Goal: Task Accomplishment & Management: Complete application form

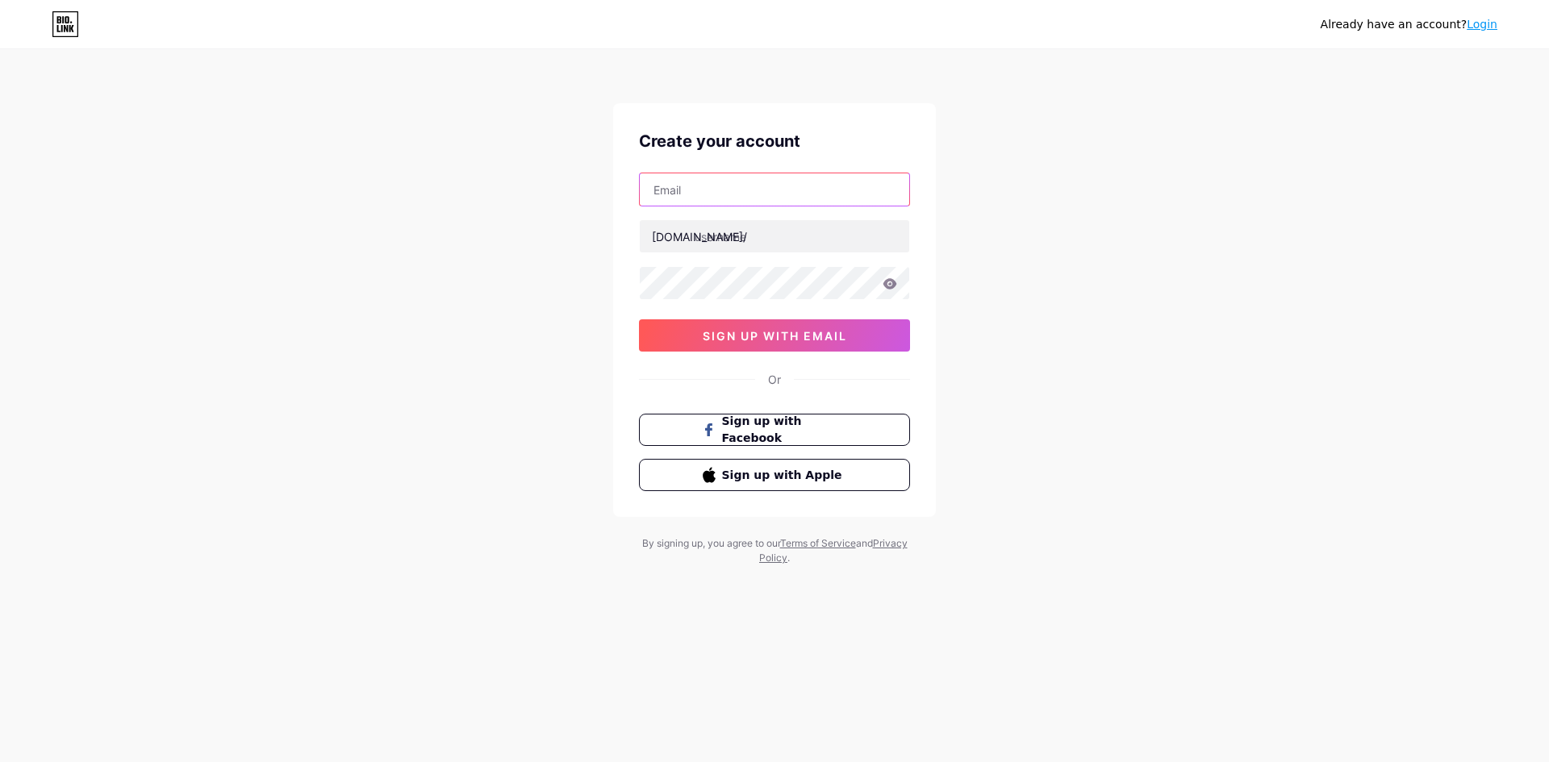
drag, startPoint x: 640, startPoint y: 200, endPoint x: 794, endPoint y: 211, distance: 154.5
click at [645, 200] on input "text" at bounding box center [774, 189] width 269 height 32
paste input "[EMAIL_ADDRESS][DOMAIN_NAME]"
type input "[EMAIL_ADDRESS][DOMAIN_NAME]"
click at [754, 236] on input "text" at bounding box center [774, 236] width 269 height 32
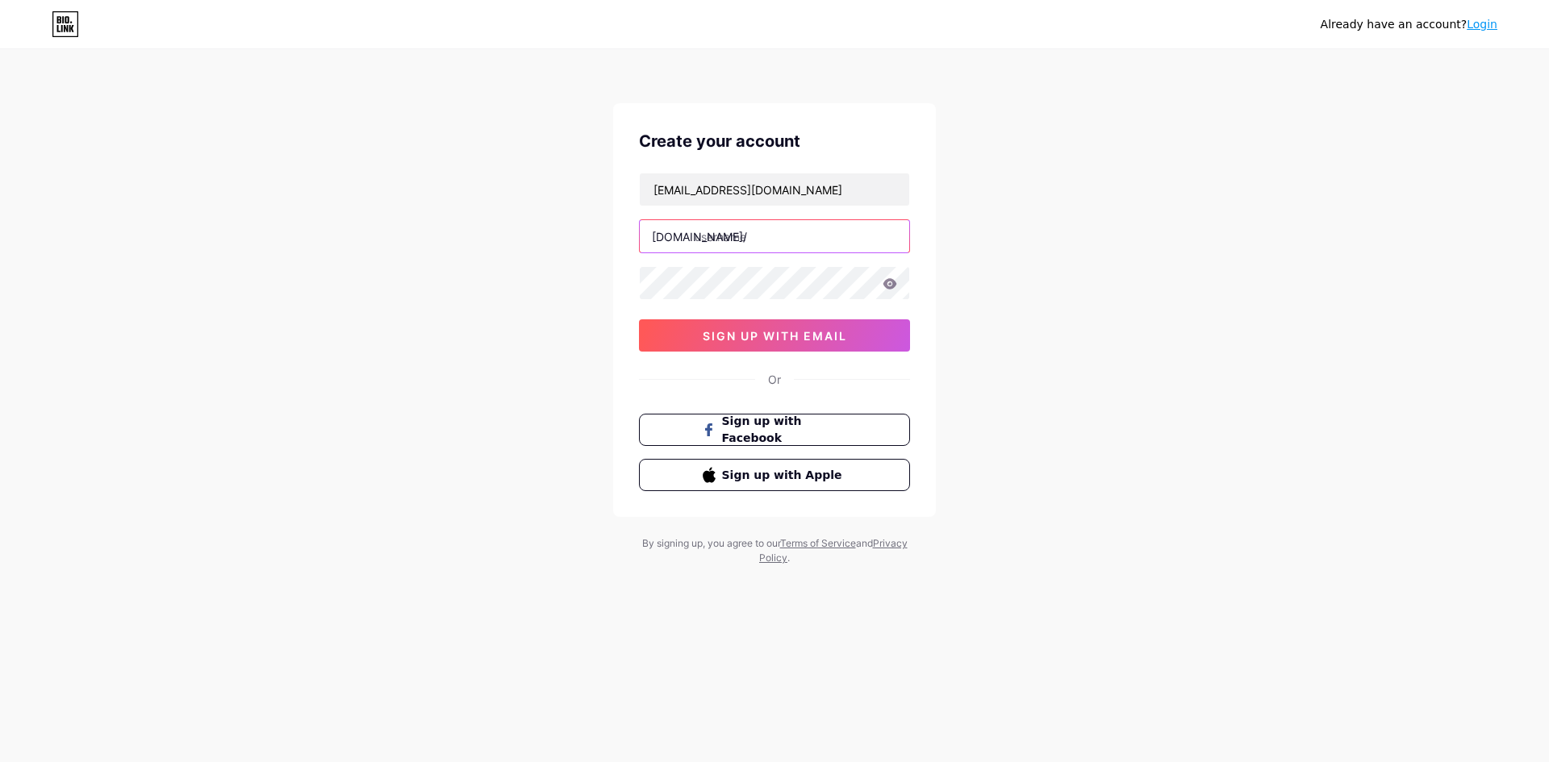
paste input "mybest"
type input "mybest"
click at [783, 327] on button "sign up with email" at bounding box center [774, 336] width 271 height 32
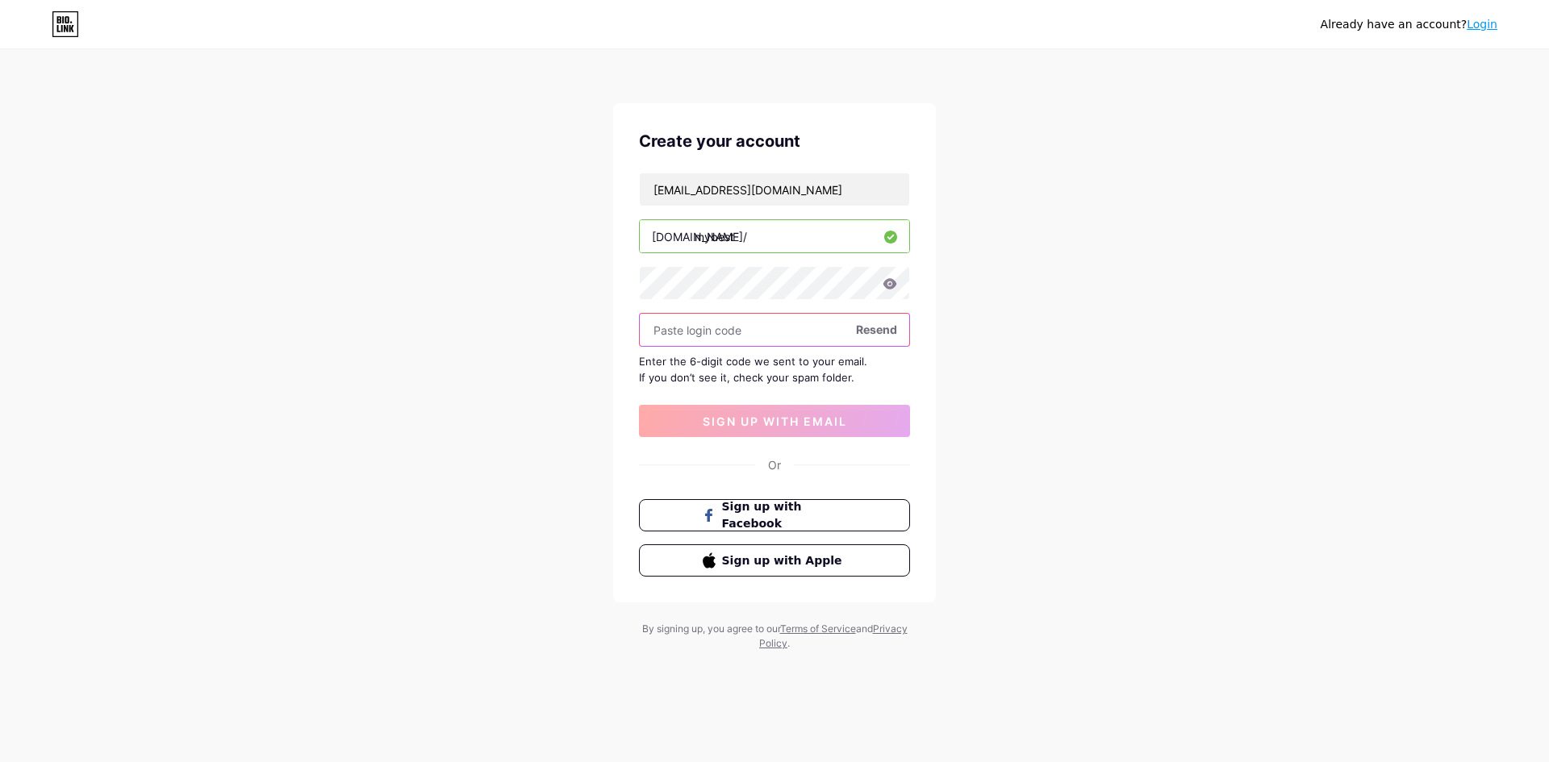
paste input "194861"
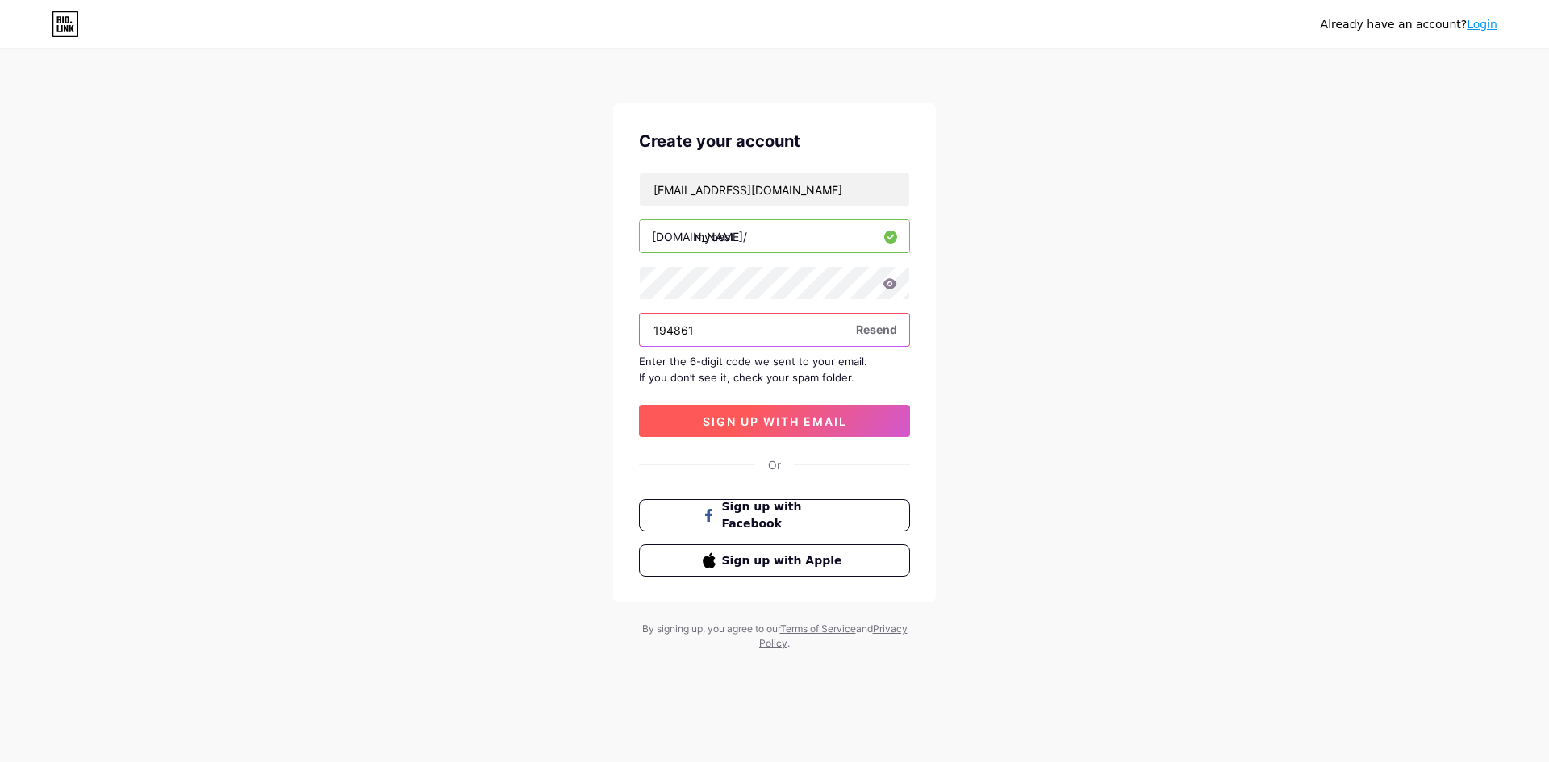
type input "194861"
click at [750, 416] on span "sign up with email" at bounding box center [775, 422] width 144 height 14
click at [1426, 389] on div "Already have an account? Login Create your account [EMAIL_ADDRESS][DOMAIN_NAME]…" at bounding box center [774, 351] width 1549 height 703
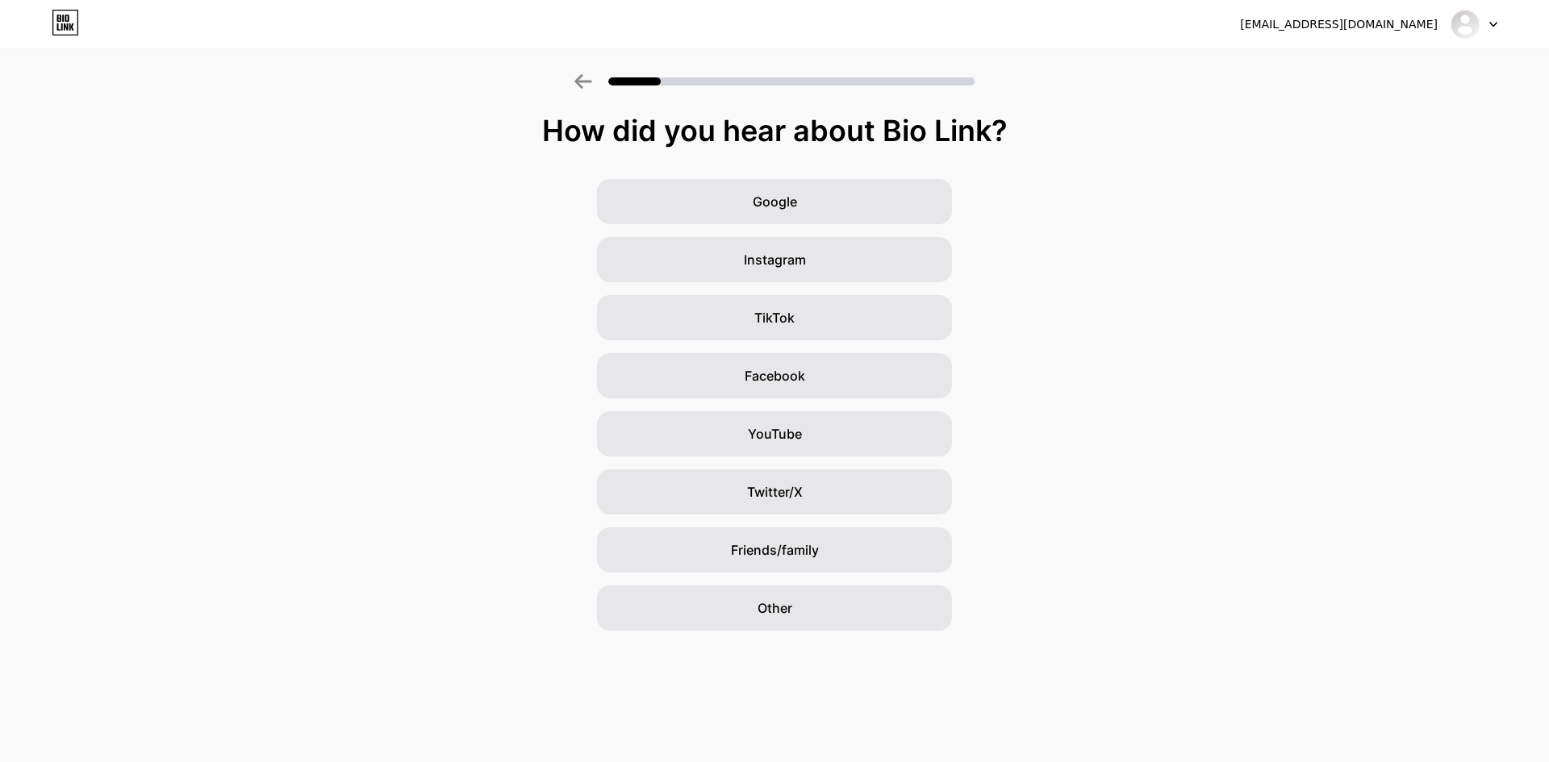
click at [1482, 27] on div at bounding box center [1474, 24] width 47 height 29
click at [1384, 19] on div "[EMAIL_ADDRESS][DOMAIN_NAME]" at bounding box center [1339, 24] width 198 height 17
click at [1516, 25] on div "[EMAIL_ADDRESS][DOMAIN_NAME] Logout" at bounding box center [774, 24] width 1549 height 29
click at [1496, 23] on icon at bounding box center [1493, 25] width 6 height 4
click at [1271, 241] on div "Google Instagram TikTok Facebook YouTube Twitter/X Friends/family Other" at bounding box center [774, 405] width 1549 height 452
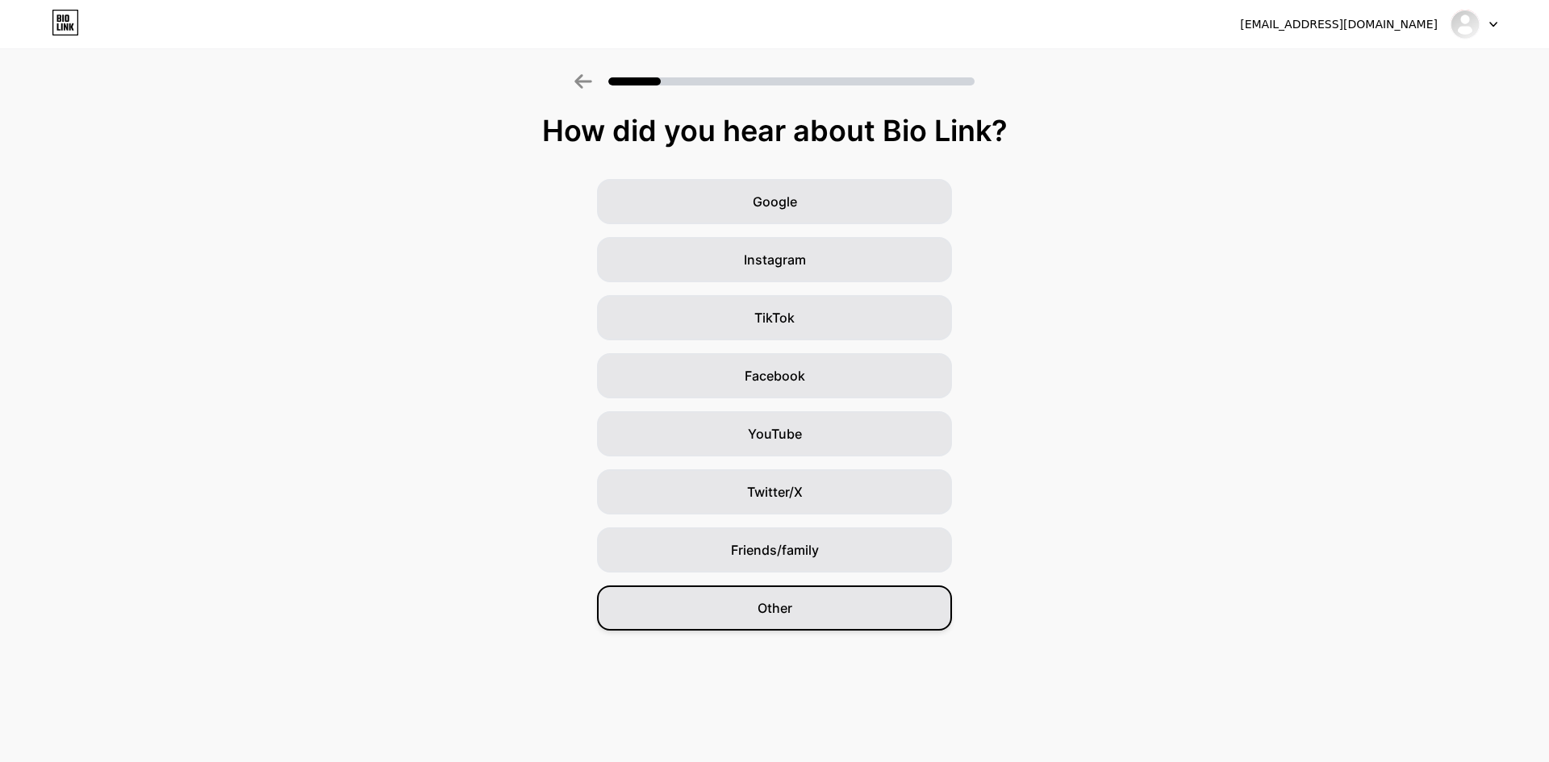
click at [779, 604] on span "Other" at bounding box center [775, 608] width 35 height 19
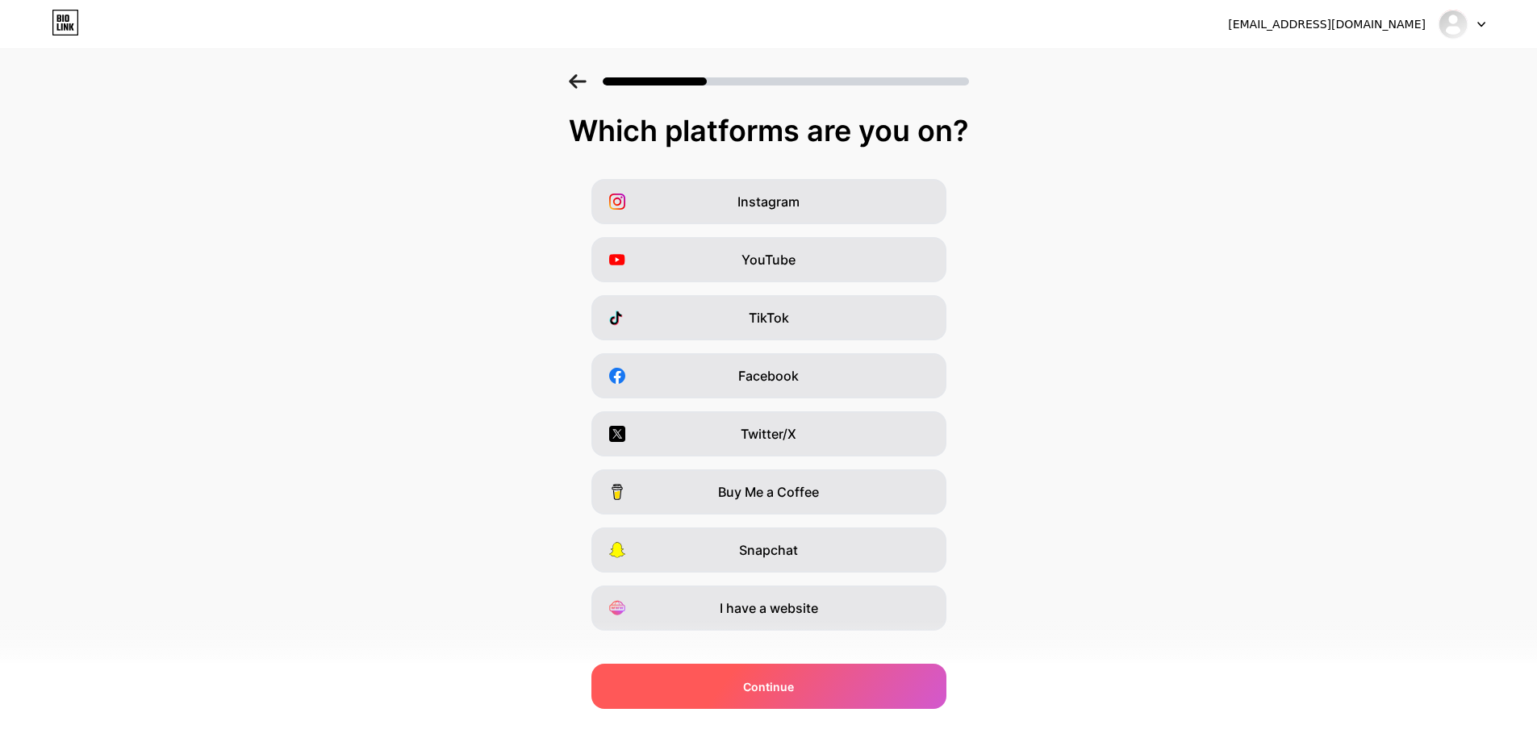
click at [767, 683] on span "Continue" at bounding box center [768, 687] width 51 height 17
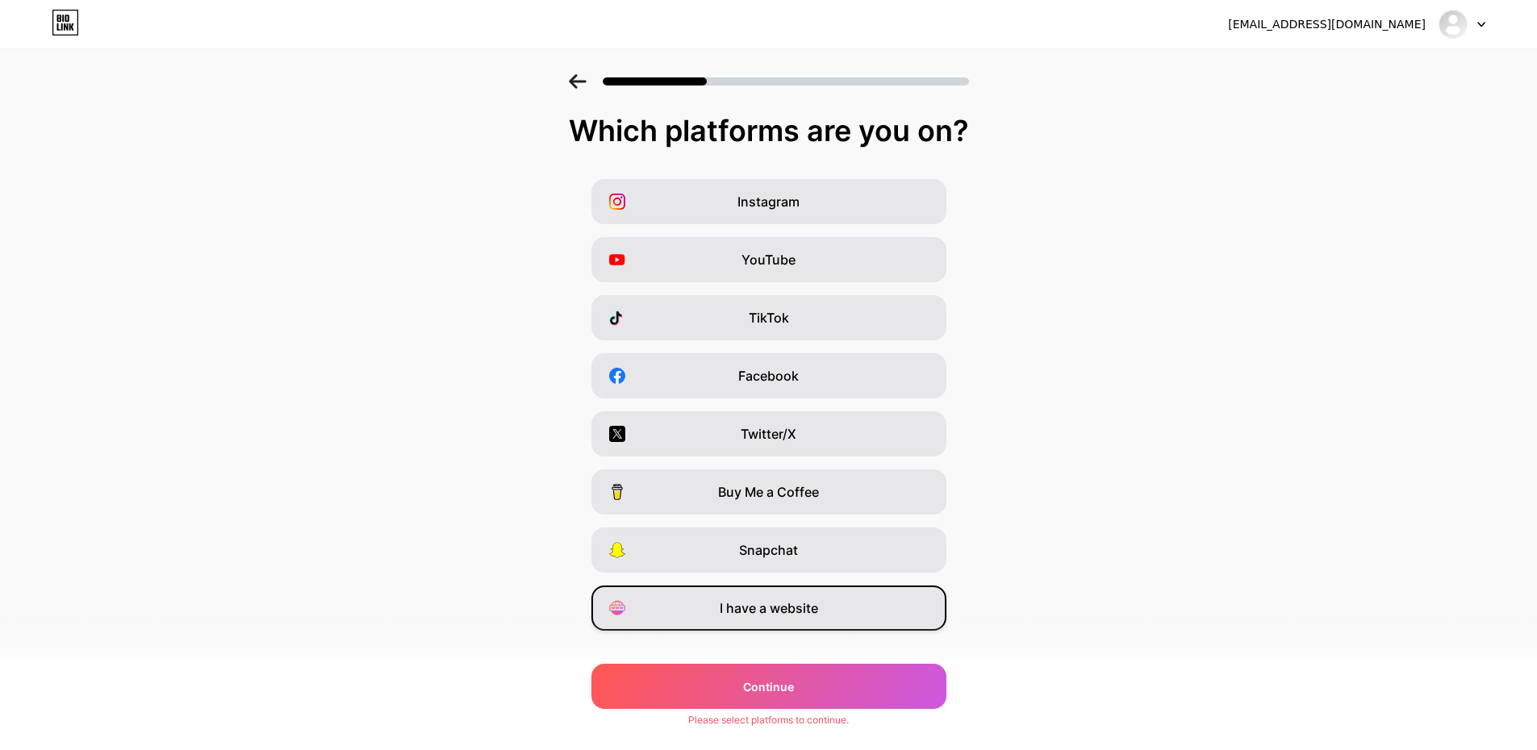
click at [738, 611] on span "I have a website" at bounding box center [769, 608] width 98 height 19
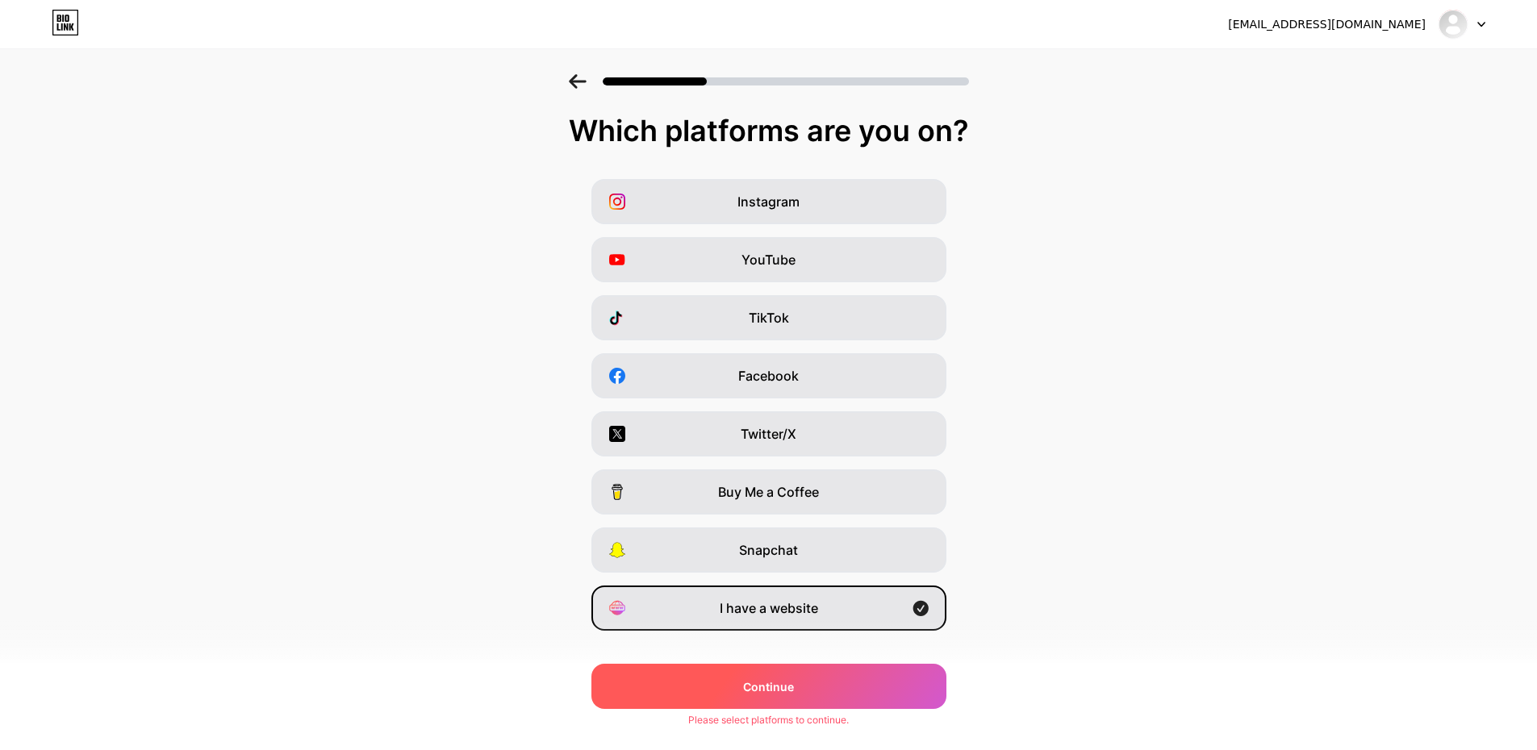
click at [754, 691] on span "Continue" at bounding box center [768, 687] width 51 height 17
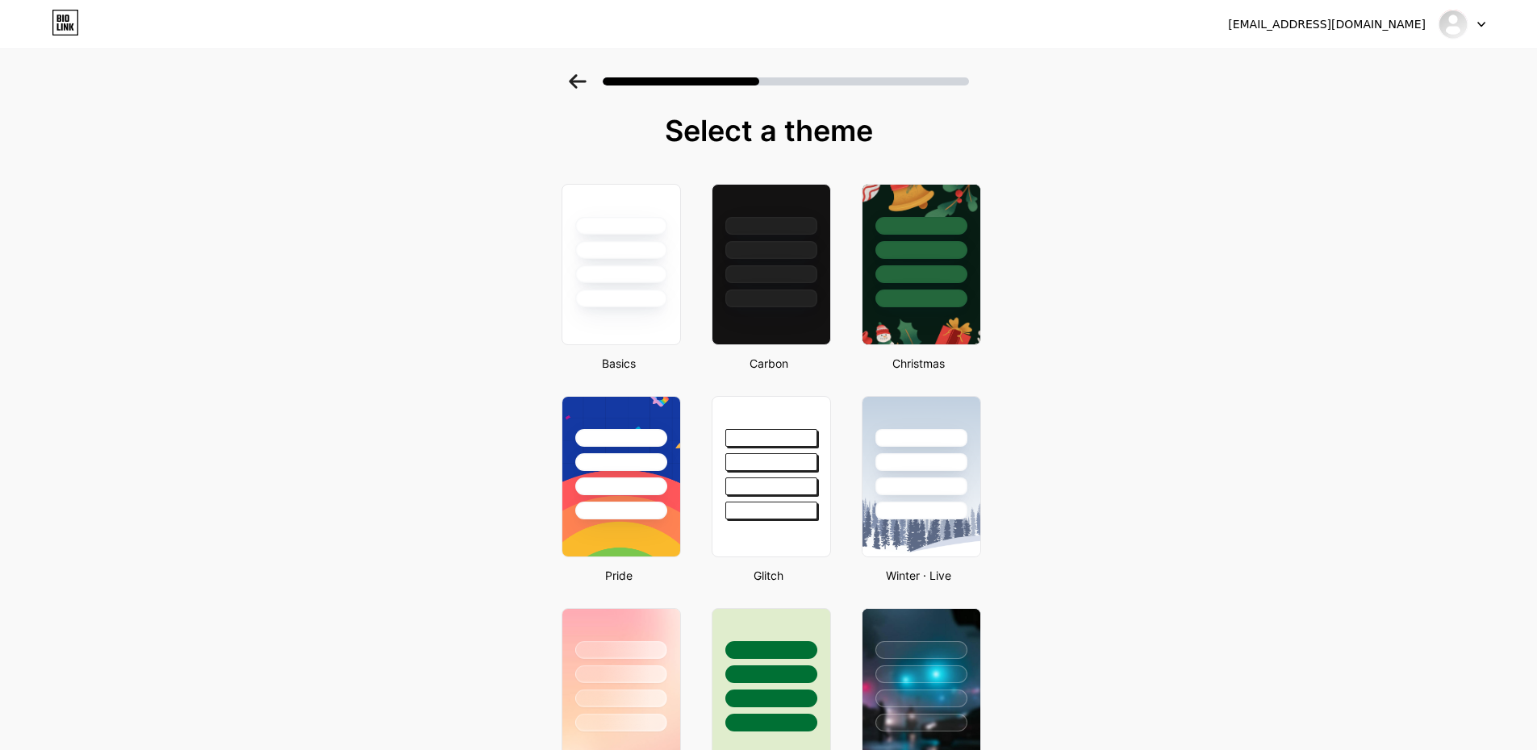
drag, startPoint x: 637, startPoint y: 278, endPoint x: 708, endPoint y: 269, distance: 71.6
click at [639, 274] on div at bounding box center [621, 274] width 92 height 18
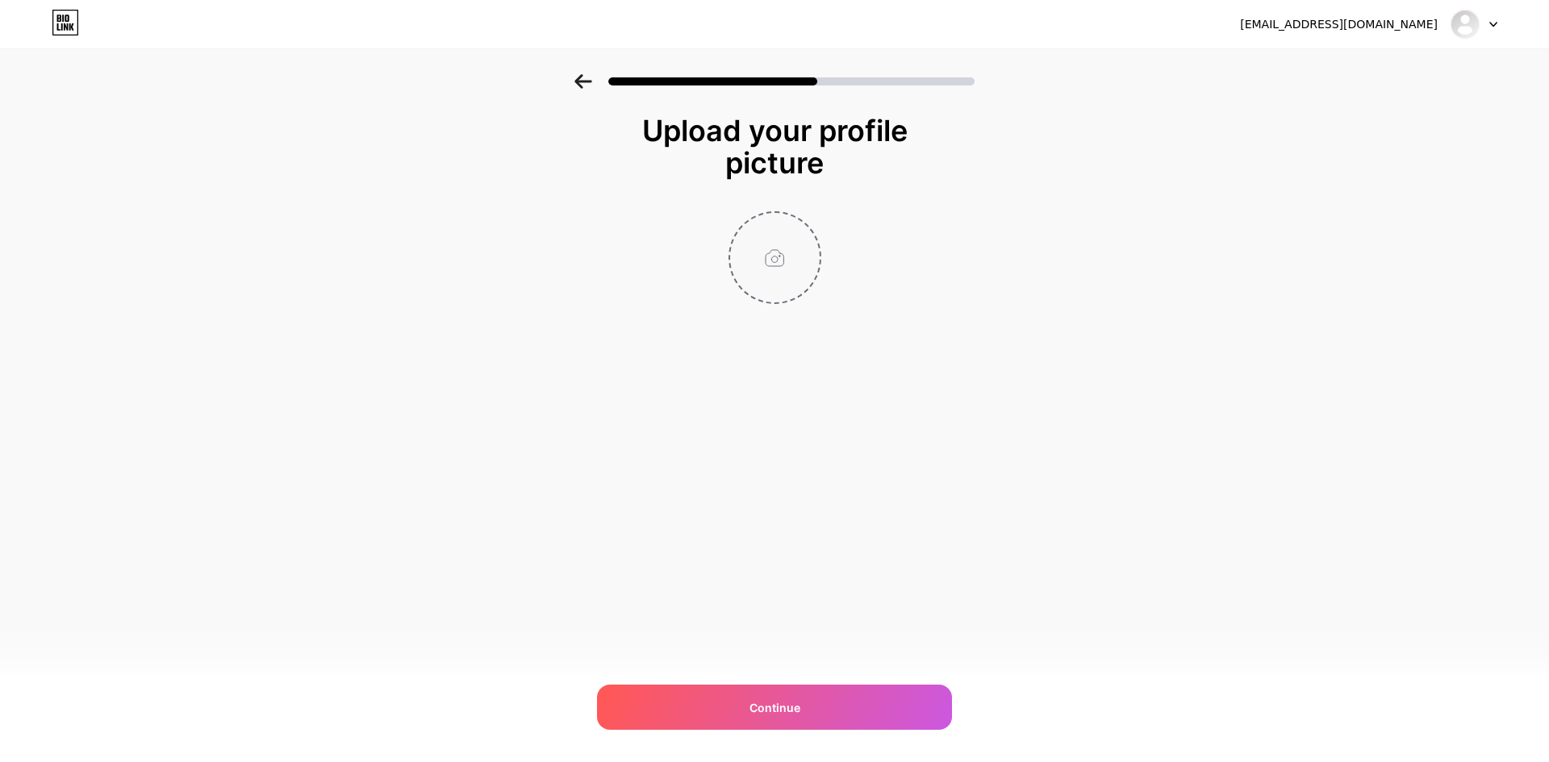
click at [779, 261] on input "file" at bounding box center [775, 258] width 90 height 90
type input "C:\fakepath\Untitled design.png"
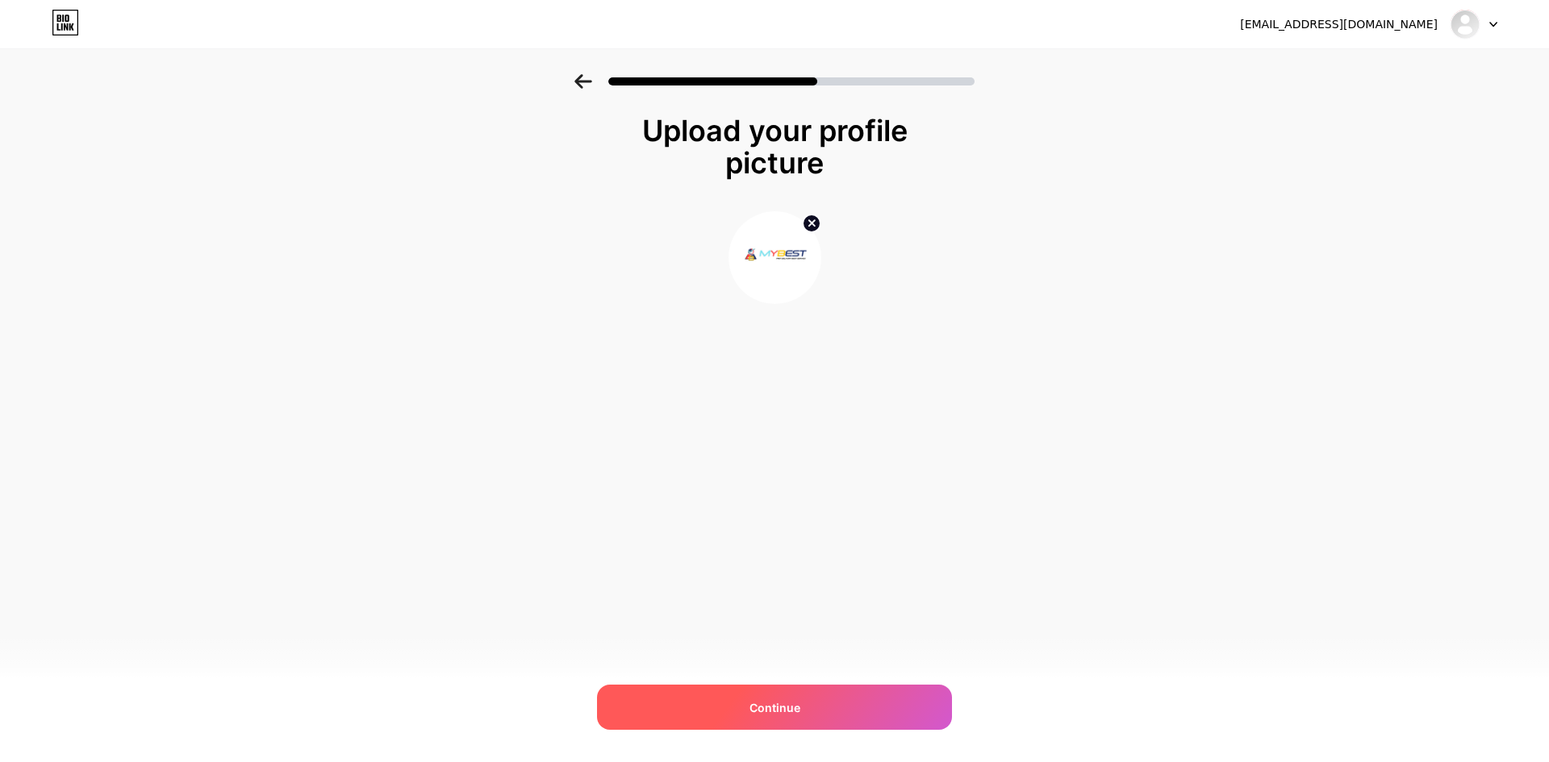
click at [787, 706] on span "Continue" at bounding box center [775, 708] width 51 height 17
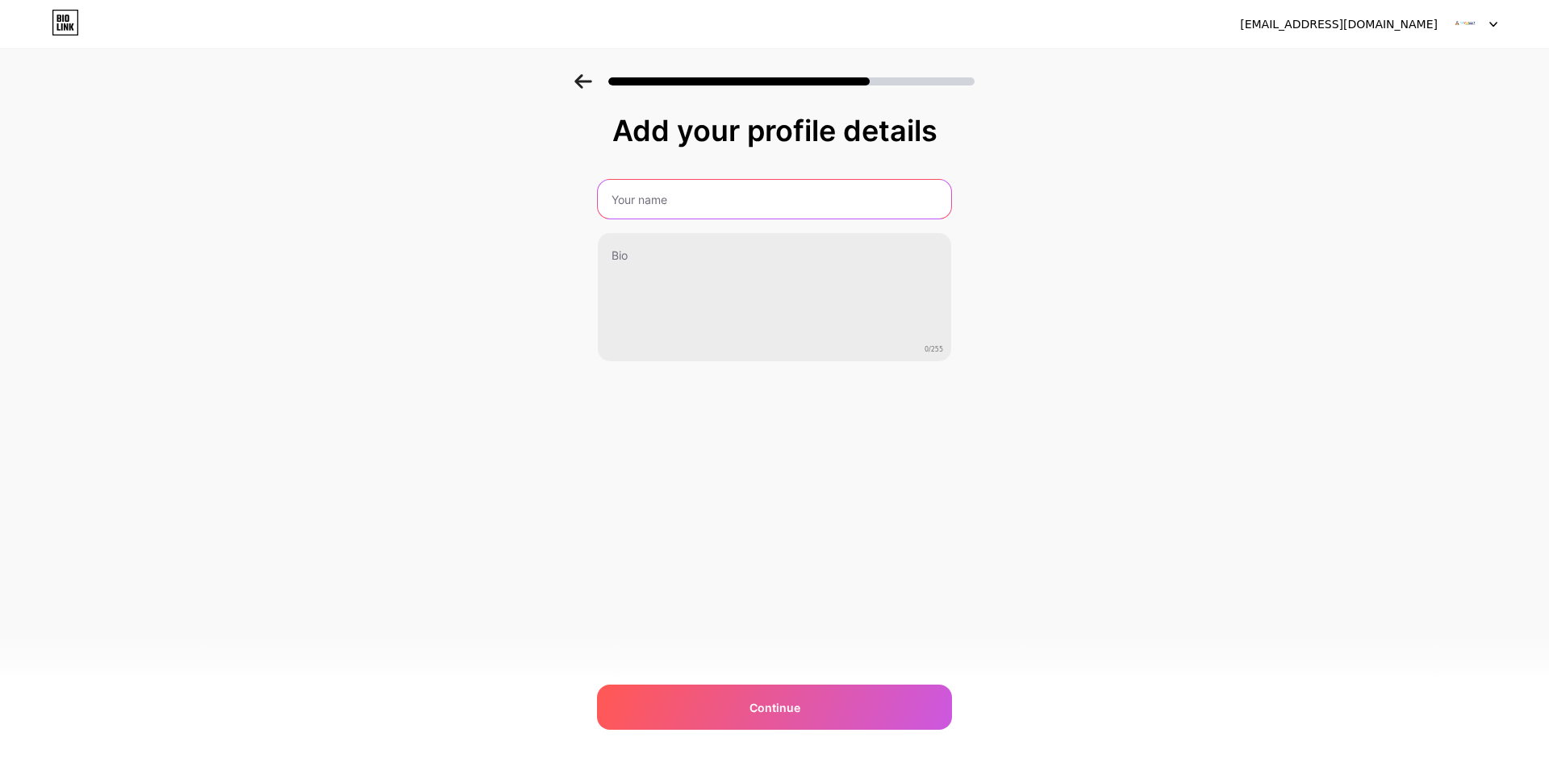
drag, startPoint x: 704, startPoint y: 198, endPoint x: 697, endPoint y: 209, distance: 12.3
click at [704, 198] on input "text" at bounding box center [774, 199] width 353 height 39
paste input "MYBEST INTERNATIONAL SDN. BHD."
type input "MYBEST INTERNATIONAL SDN. BHD."
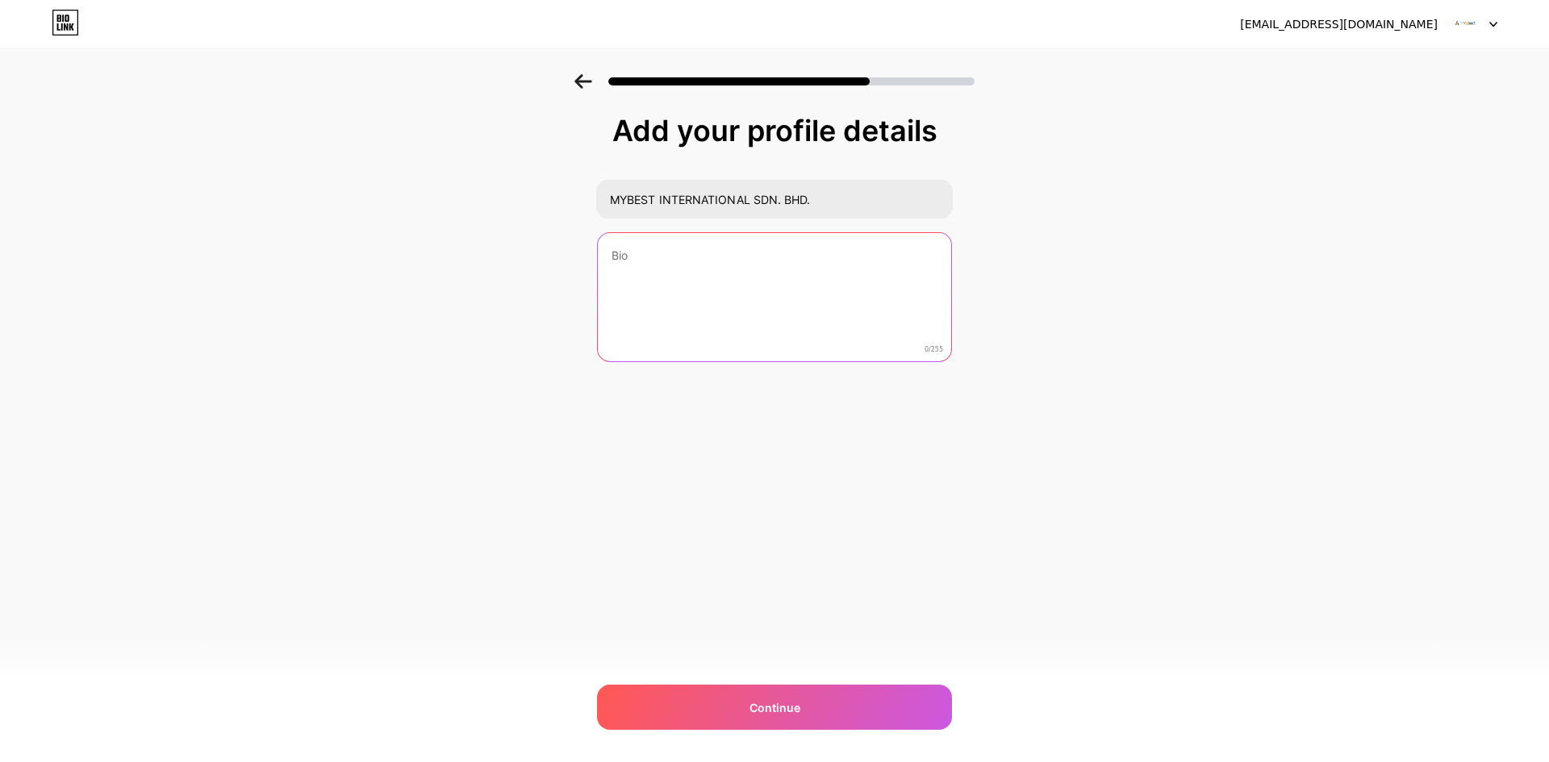
click at [804, 286] on textarea at bounding box center [774, 298] width 353 height 130
paste textarea "体验专家推荐的快递服务，从中国到马来西亚，享受快速安全的快递服务。访问 [DOMAIN_NAME]，了解所有费用、运输时间和海关手续的详细信息。"
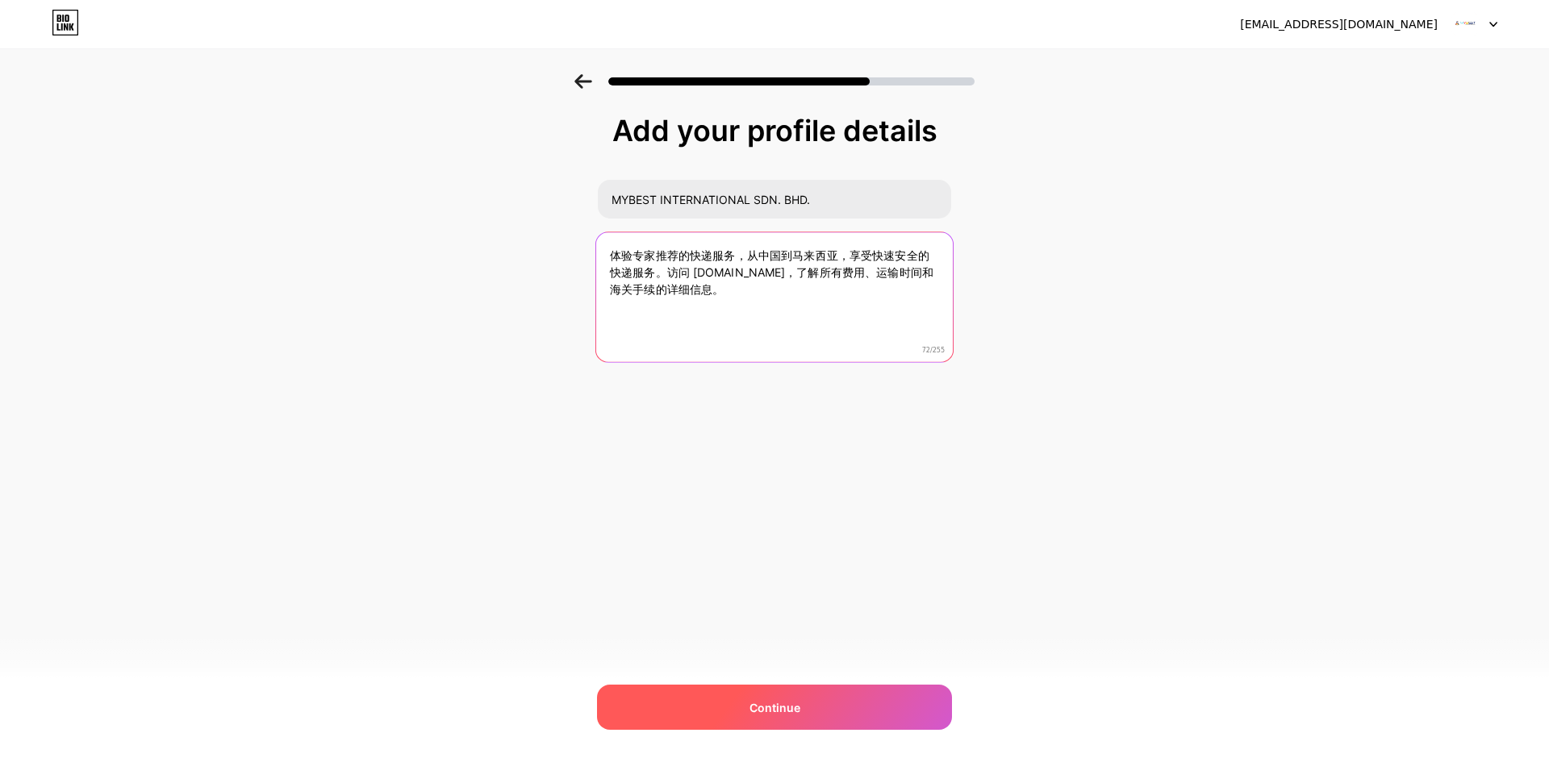
type textarea "体验专家推荐的快递服务，从中国到马来西亚，享受快速安全的快递服务。访问 [DOMAIN_NAME]，了解所有费用、运输时间和海关手续的详细信息。"
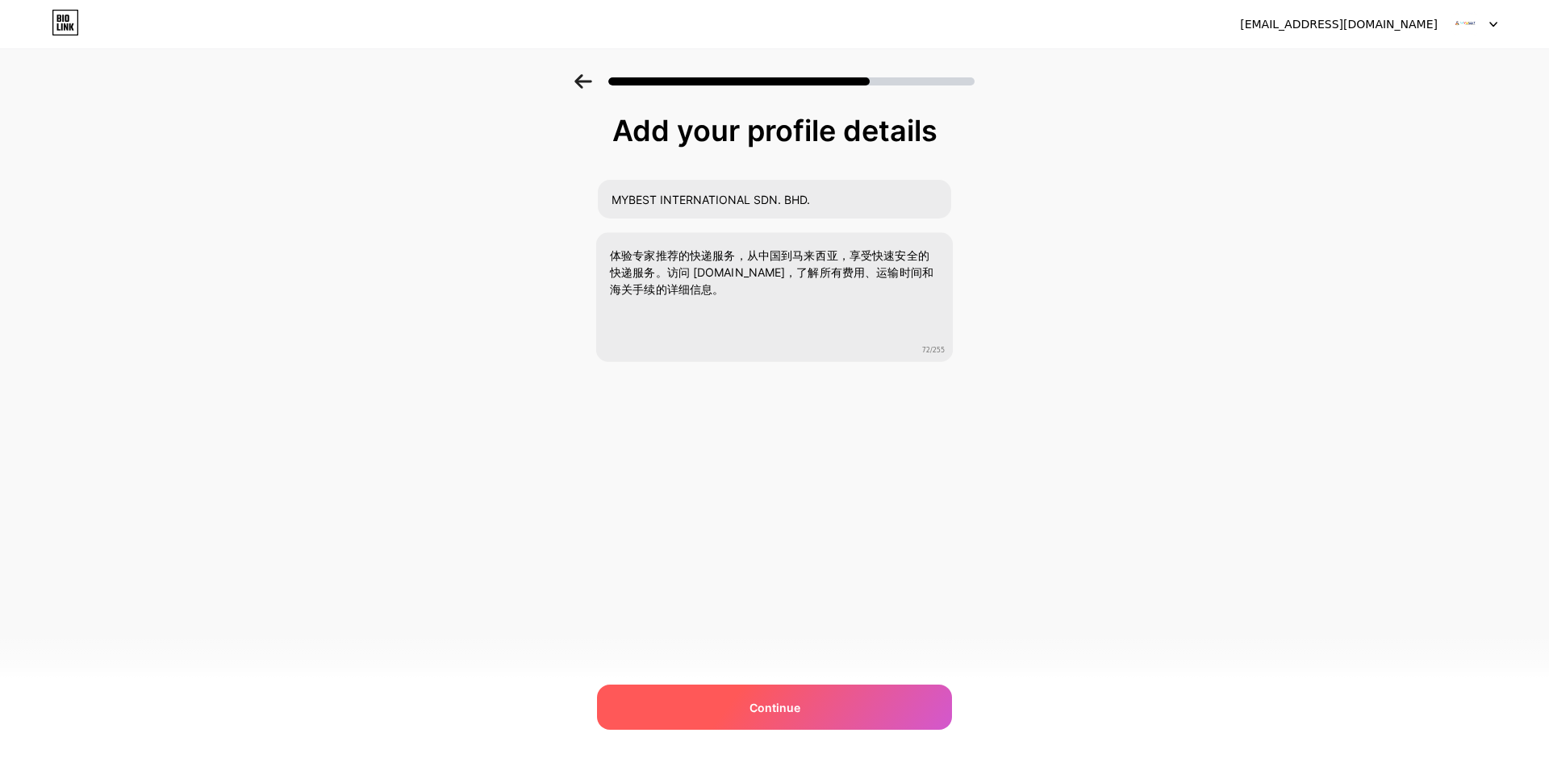
click at [779, 702] on span "Continue" at bounding box center [775, 708] width 51 height 17
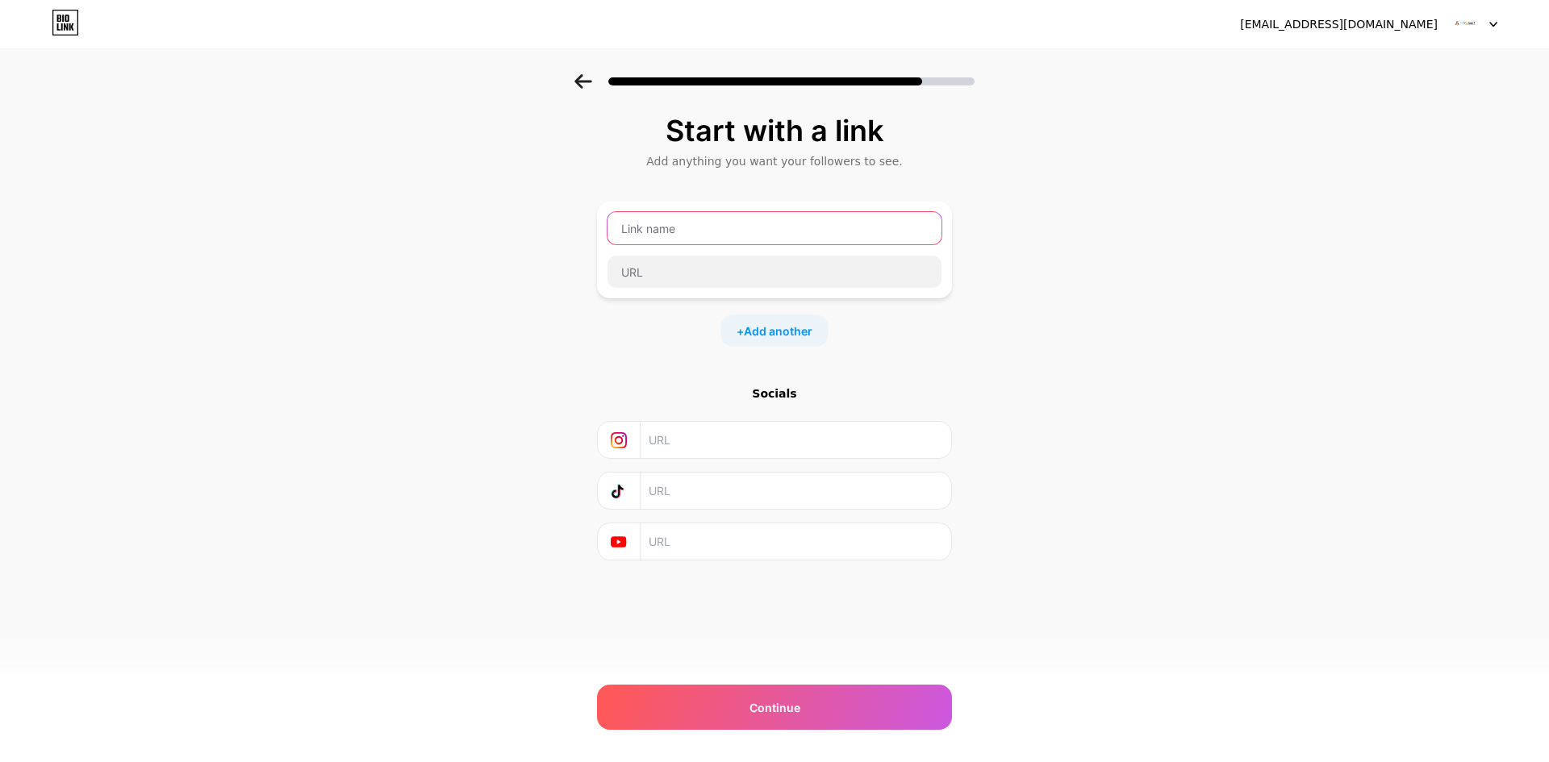
drag, startPoint x: 712, startPoint y: 232, endPoint x: 731, endPoint y: 230, distance: 19.4
click at [712, 232] on input "text" at bounding box center [775, 228] width 334 height 32
type input "w"
type input "Website"
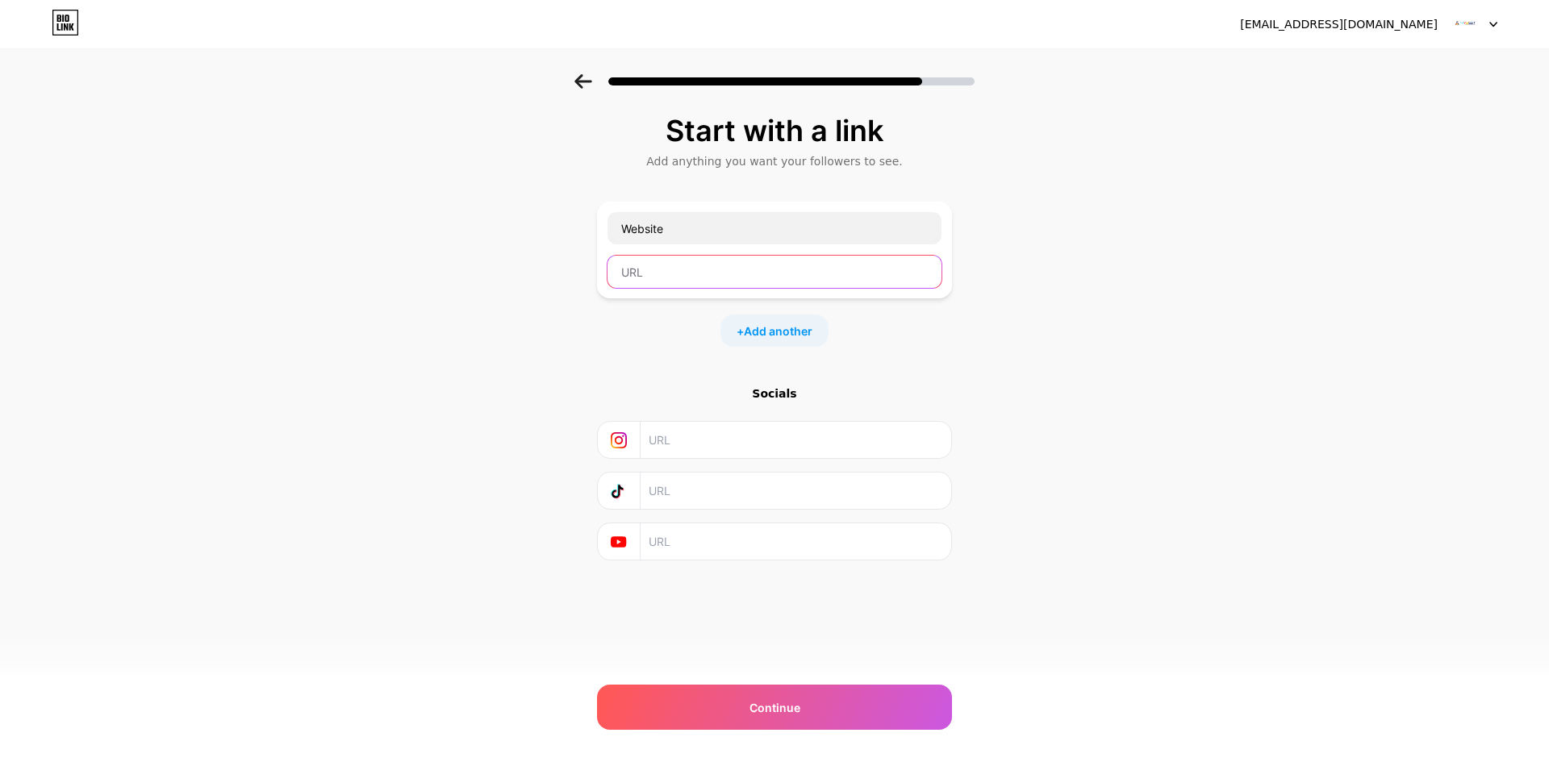
drag, startPoint x: 675, startPoint y: 281, endPoint x: 700, endPoint y: 286, distance: 25.5
click at [675, 280] on input "text" at bounding box center [775, 272] width 334 height 32
paste input "[URL][DOMAIN_NAME]"
type input "[URL][DOMAIN_NAME]"
click at [675, 435] on input "text" at bounding box center [795, 440] width 293 height 36
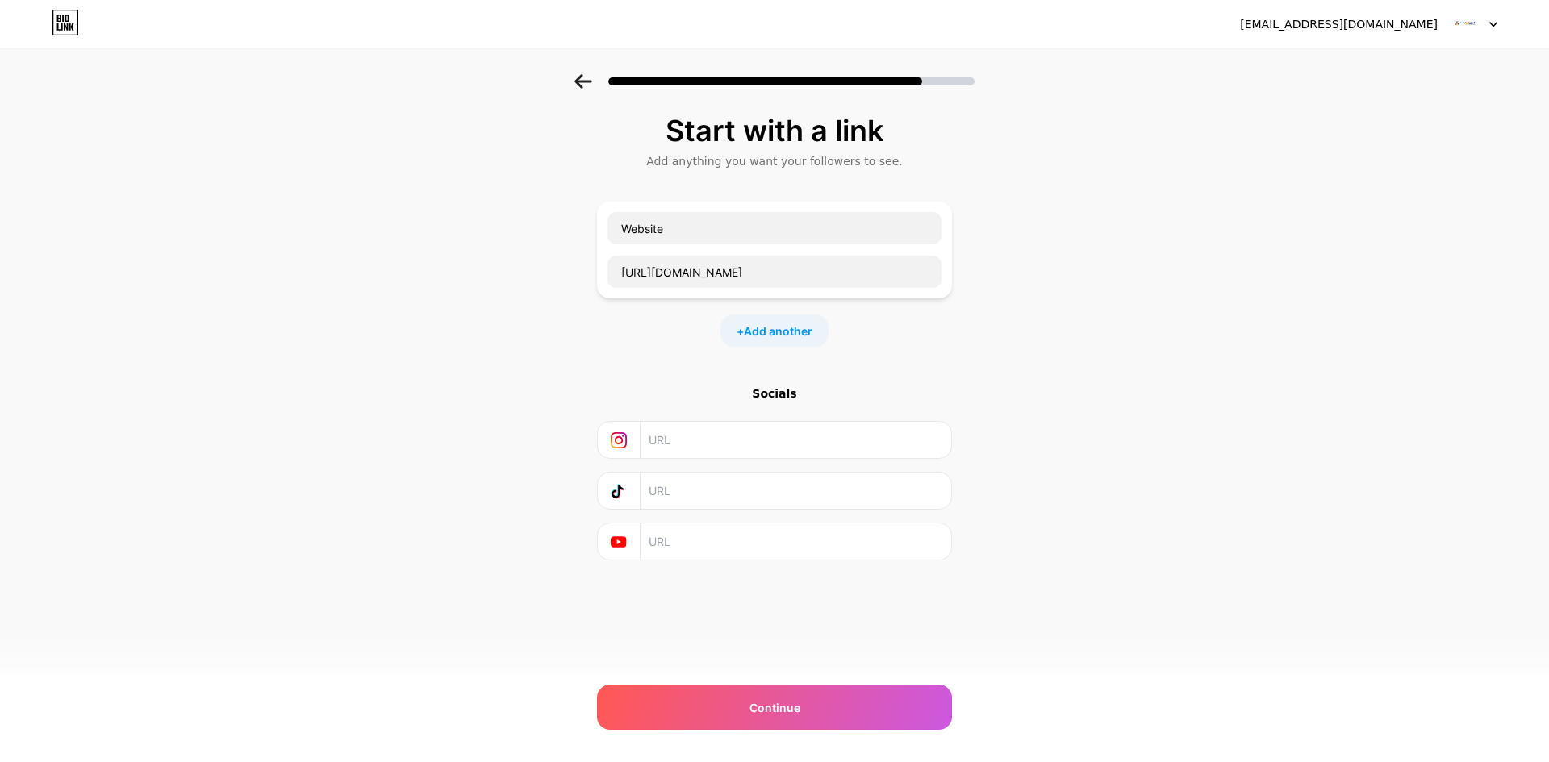
paste input "[URL][DOMAIN_NAME]"
type input "[URL][DOMAIN_NAME]"
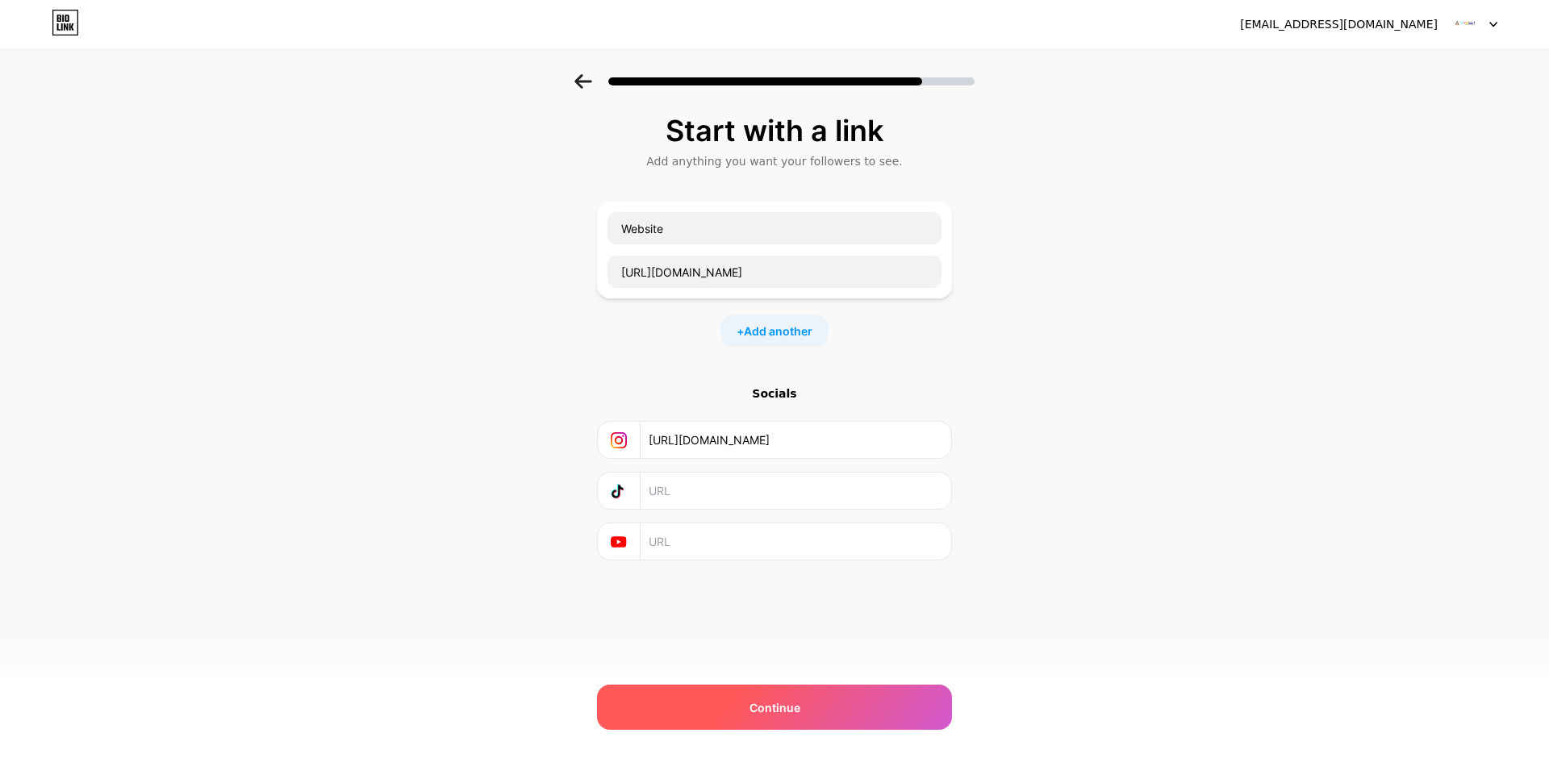
click at [787, 700] on span "Continue" at bounding box center [775, 708] width 51 height 17
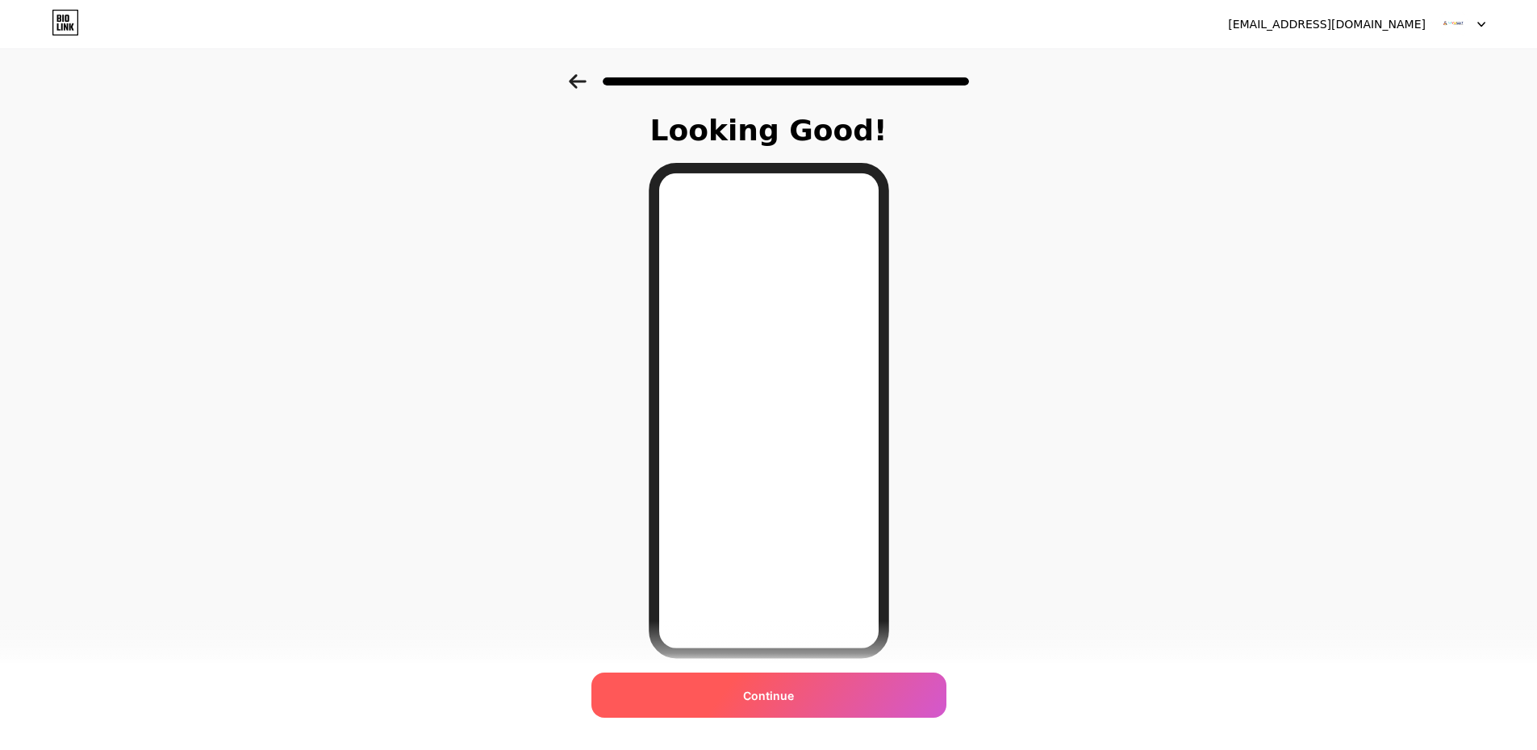
click at [805, 684] on div "Continue" at bounding box center [768, 695] width 355 height 45
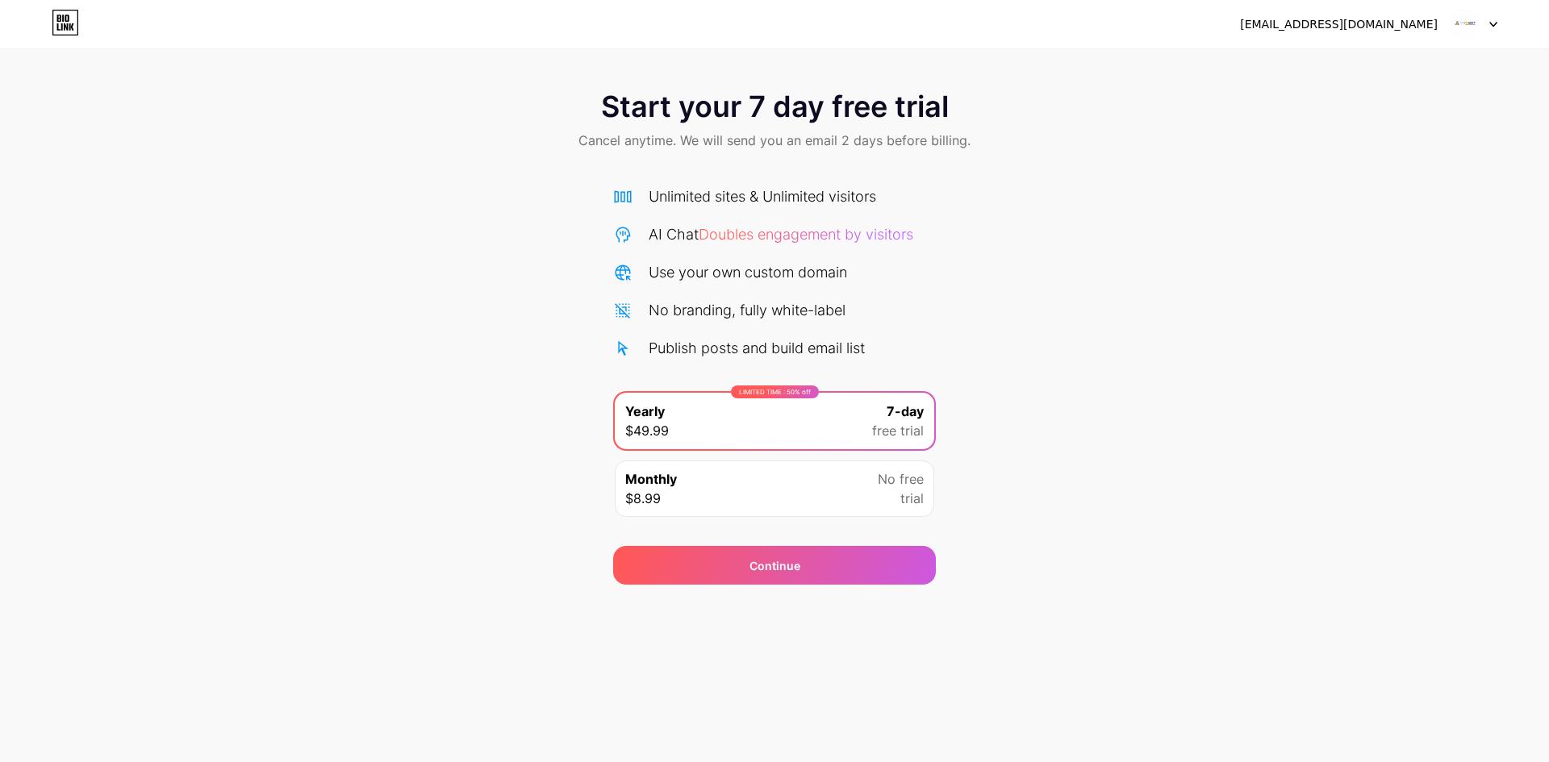
click at [851, 478] on div "Monthly $8.99 No free trial" at bounding box center [775, 489] width 320 height 56
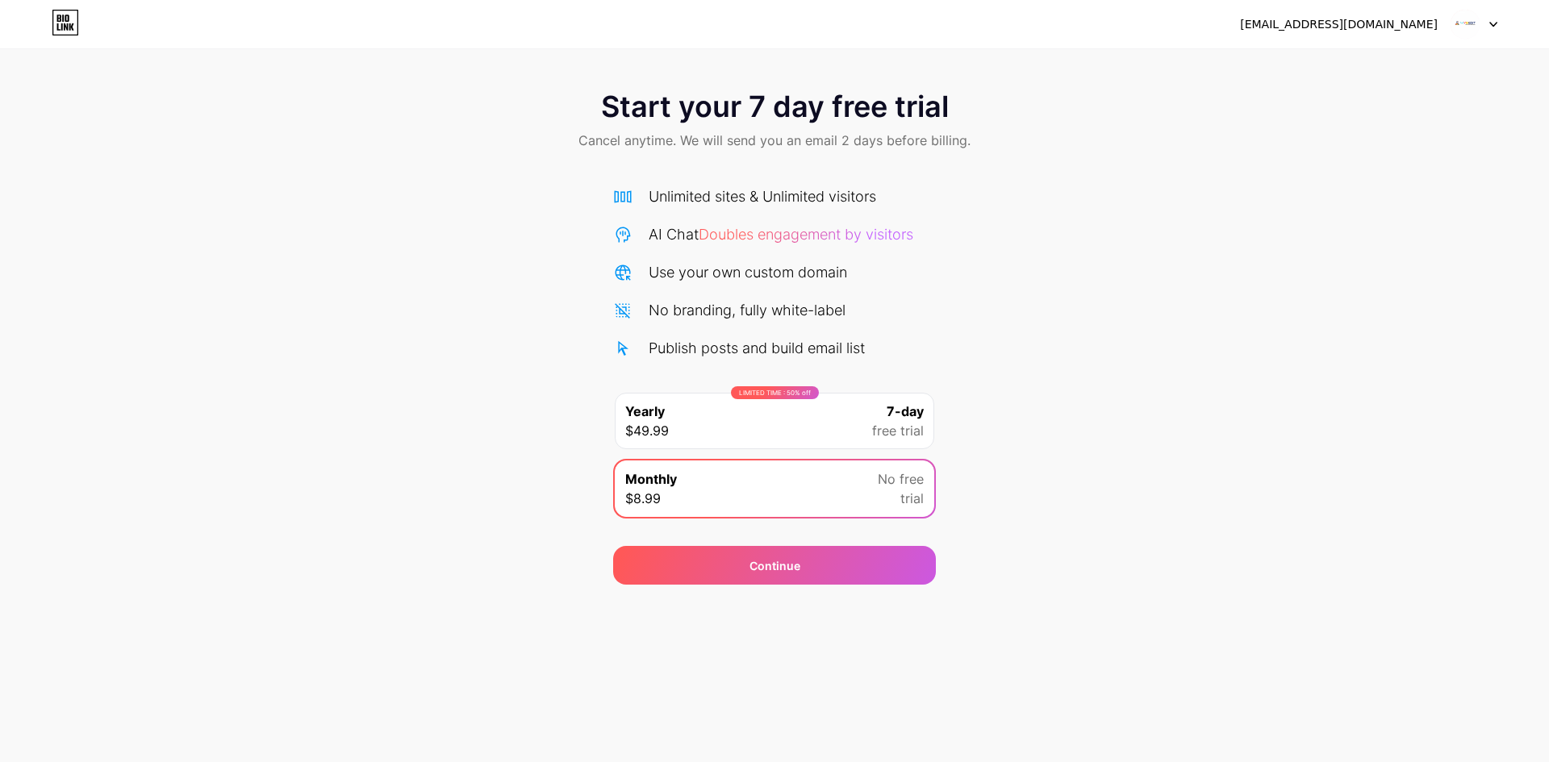
click at [889, 482] on span "No free" at bounding box center [901, 479] width 46 height 19
click at [892, 445] on div "LIMITED TIME : 50% off Yearly $49.99 7-day free trial" at bounding box center [775, 421] width 320 height 56
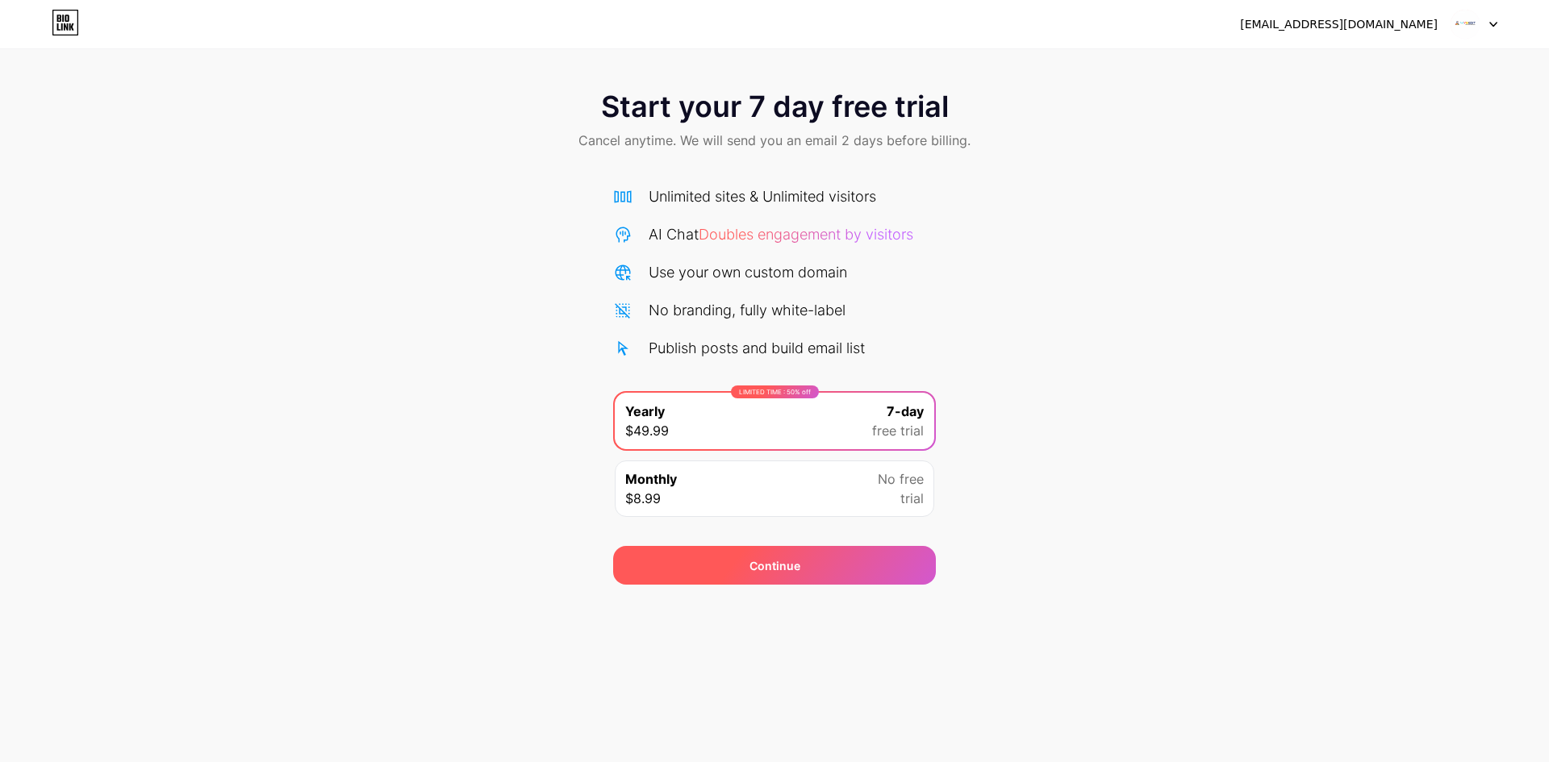
click at [869, 568] on div "Continue" at bounding box center [774, 565] width 323 height 39
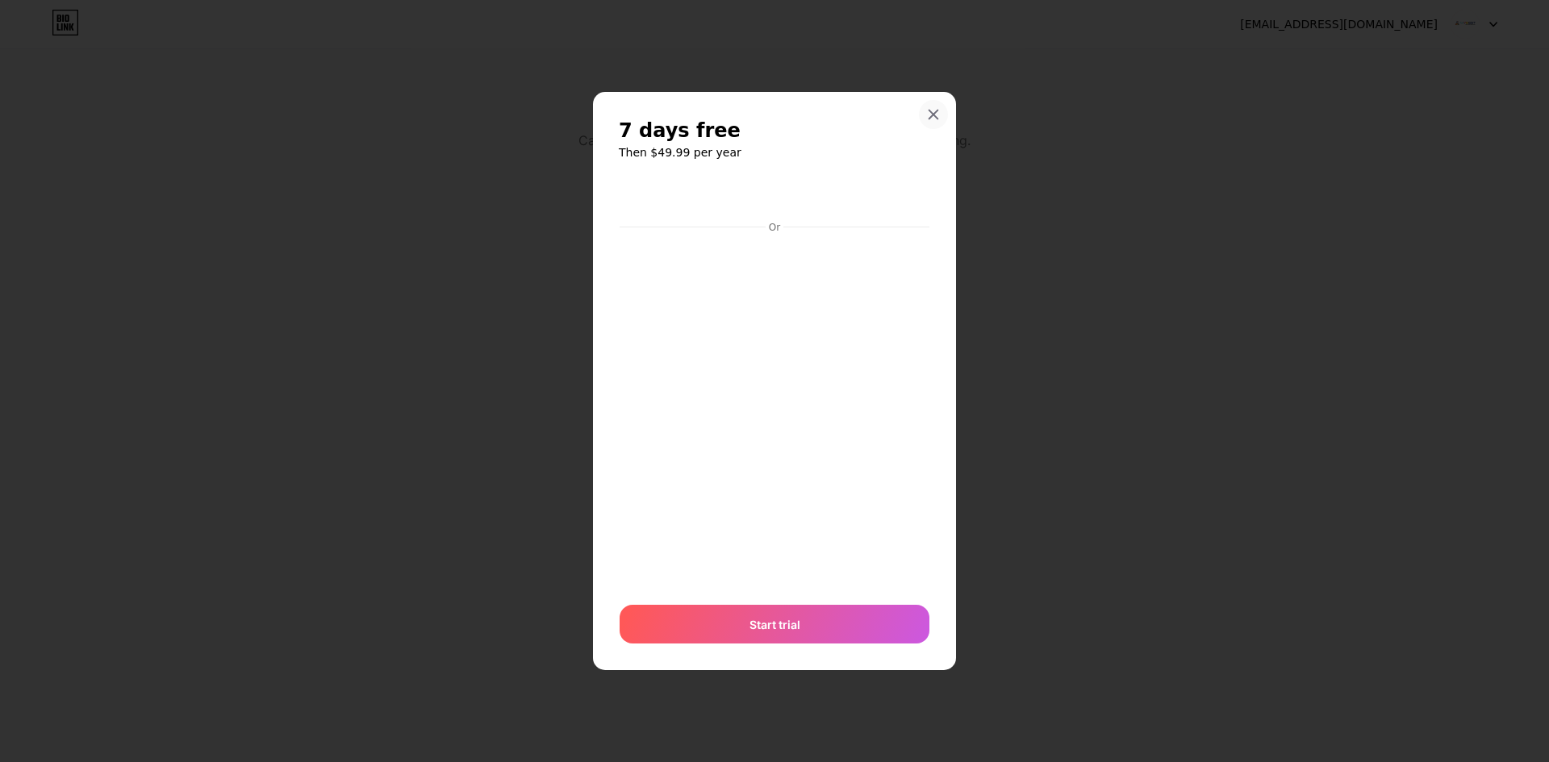
click at [935, 112] on icon at bounding box center [933, 114] width 9 height 9
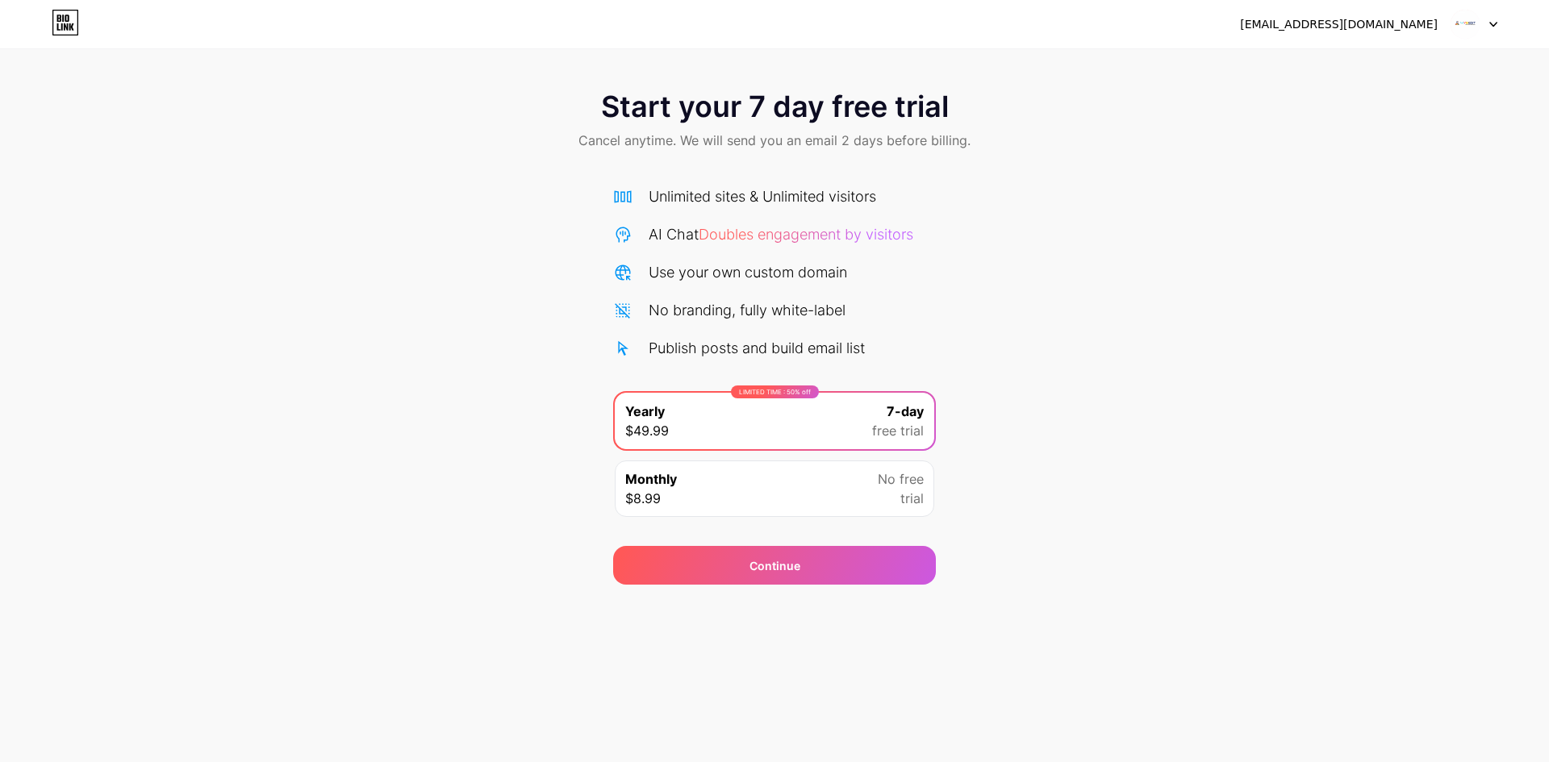
click at [1455, 25] on img at bounding box center [1465, 24] width 31 height 31
click at [1466, 22] on img at bounding box center [1465, 24] width 31 height 31
click at [1363, 20] on div "[EMAIL_ADDRESS][DOMAIN_NAME]" at bounding box center [1339, 24] width 198 height 17
